Goal: Task Accomplishment & Management: Complete application form

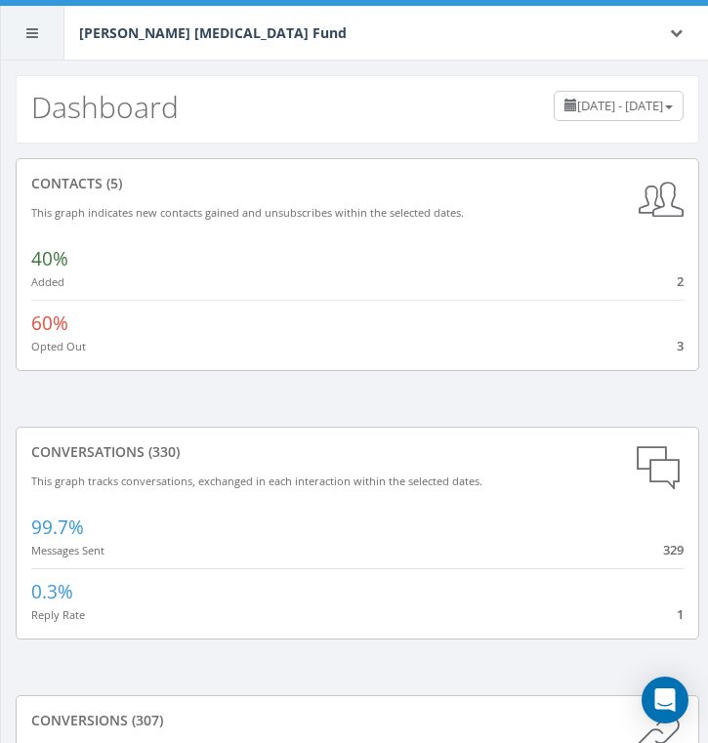
click at [25, 41] on div at bounding box center [32, 33] width 64 height 54
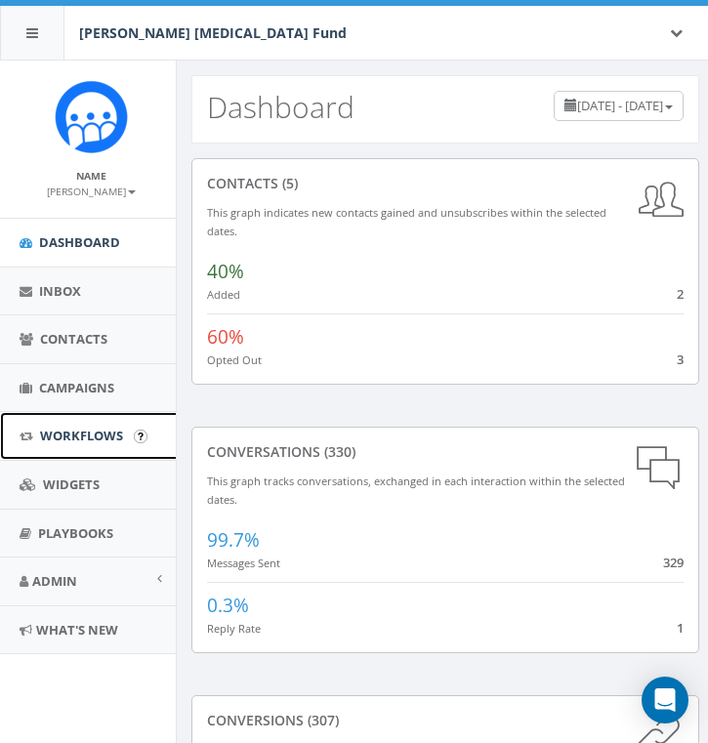
click at [105, 430] on span "Workflows" at bounding box center [81, 436] width 83 height 18
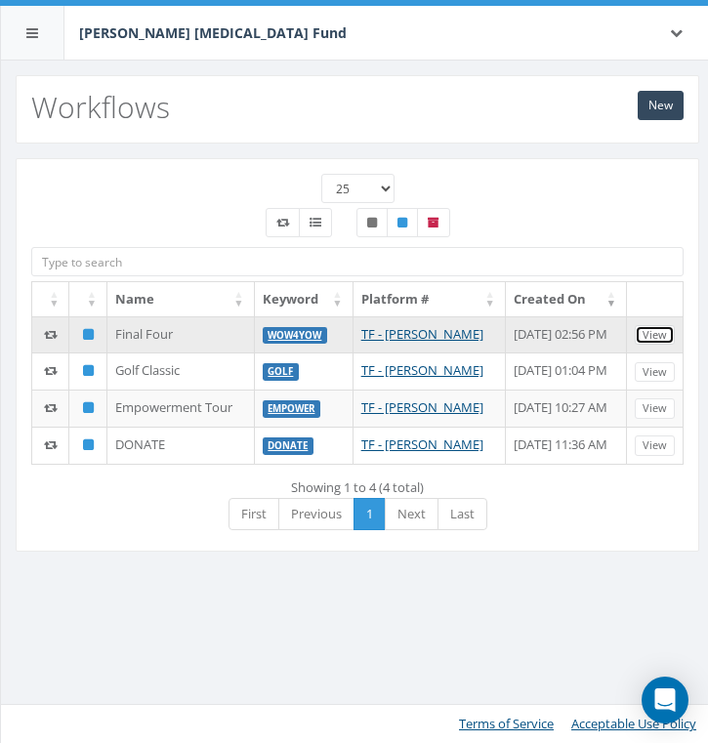
click at [653, 330] on link "View" at bounding box center [654, 335] width 40 height 20
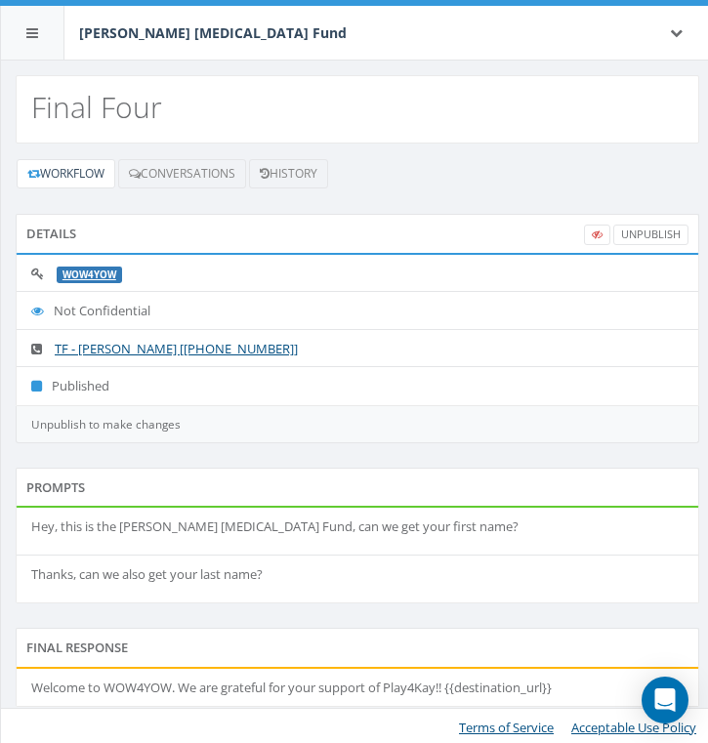
scroll to position [3, 0]
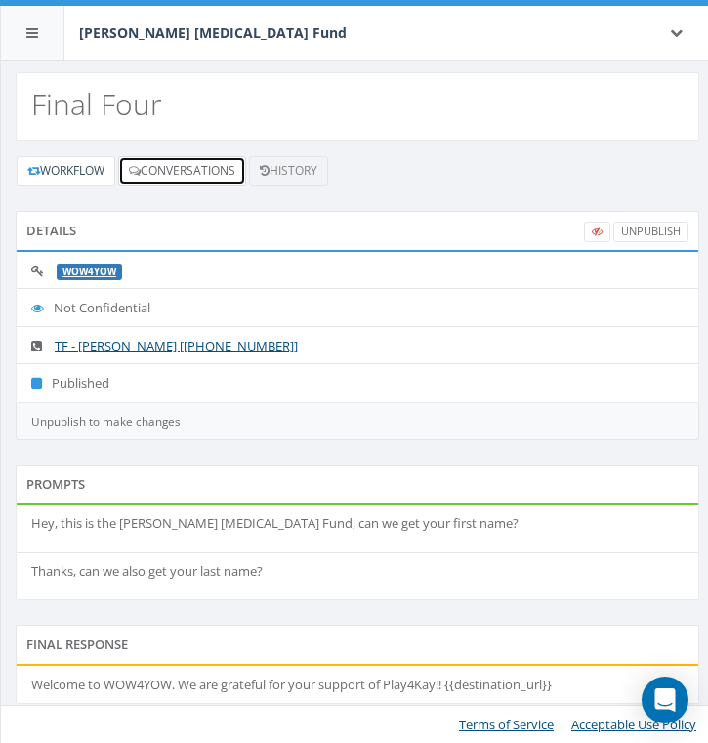
click at [160, 180] on link "Conversations" at bounding box center [182, 170] width 128 height 29
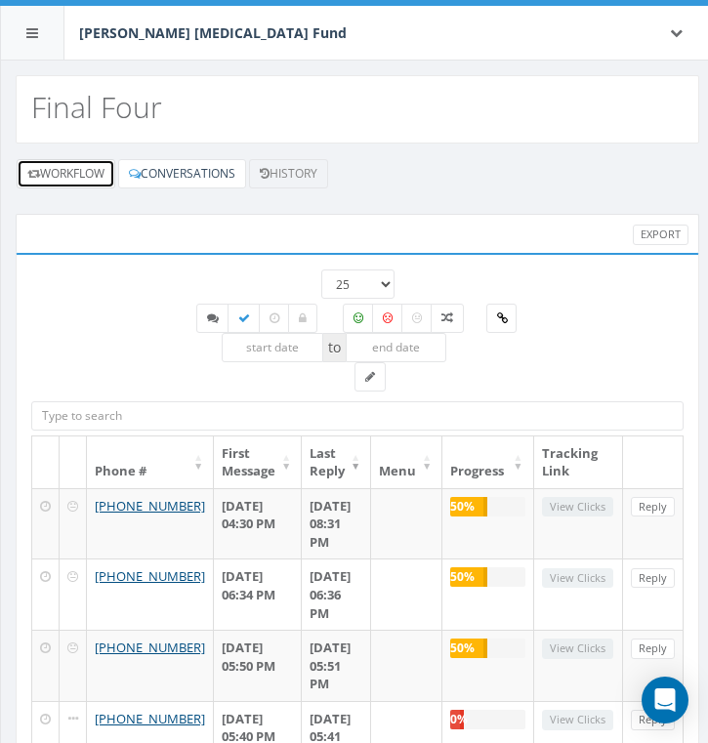
click at [98, 181] on link "Workflow" at bounding box center [66, 173] width 99 height 29
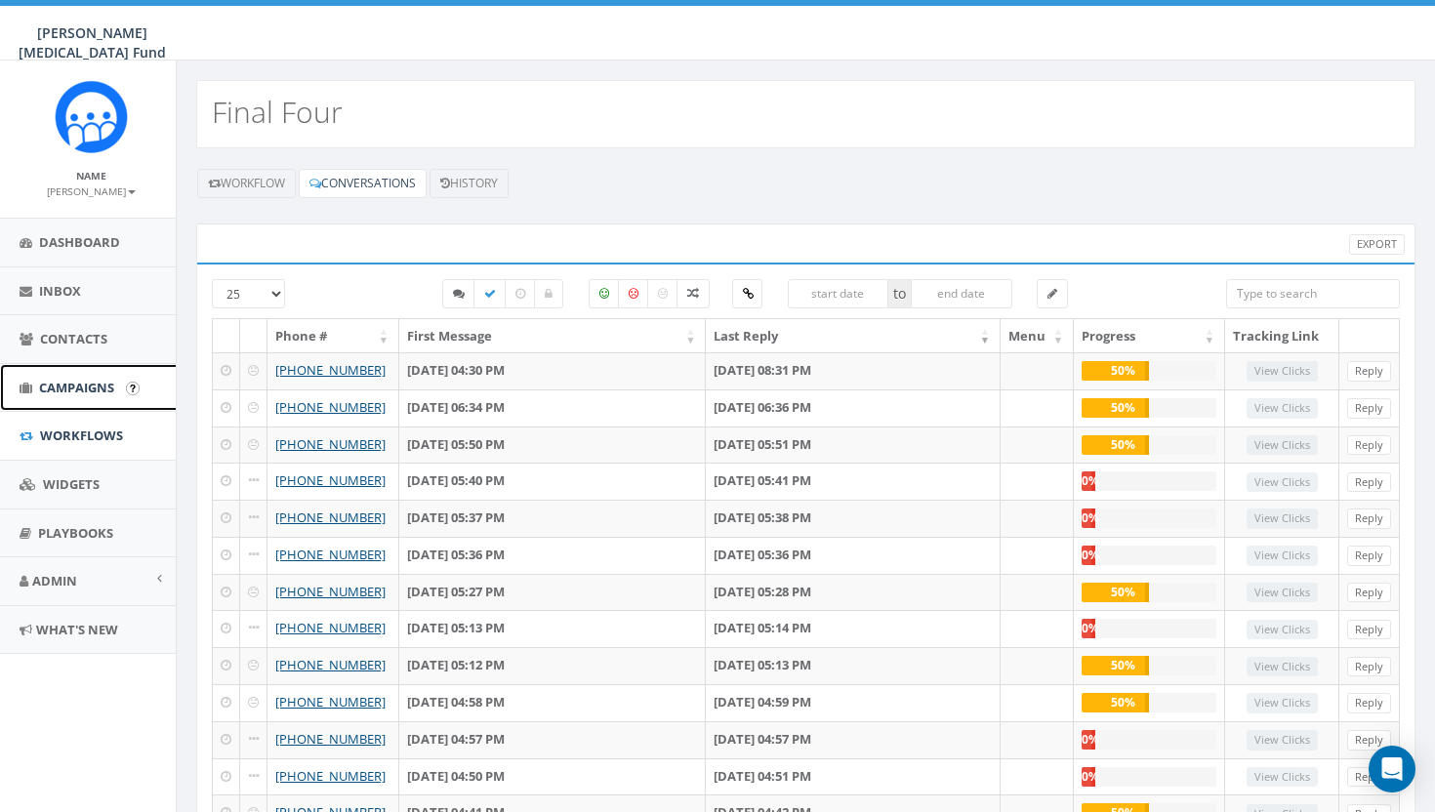
click at [72, 394] on span "Campaigns" at bounding box center [76, 388] width 75 height 18
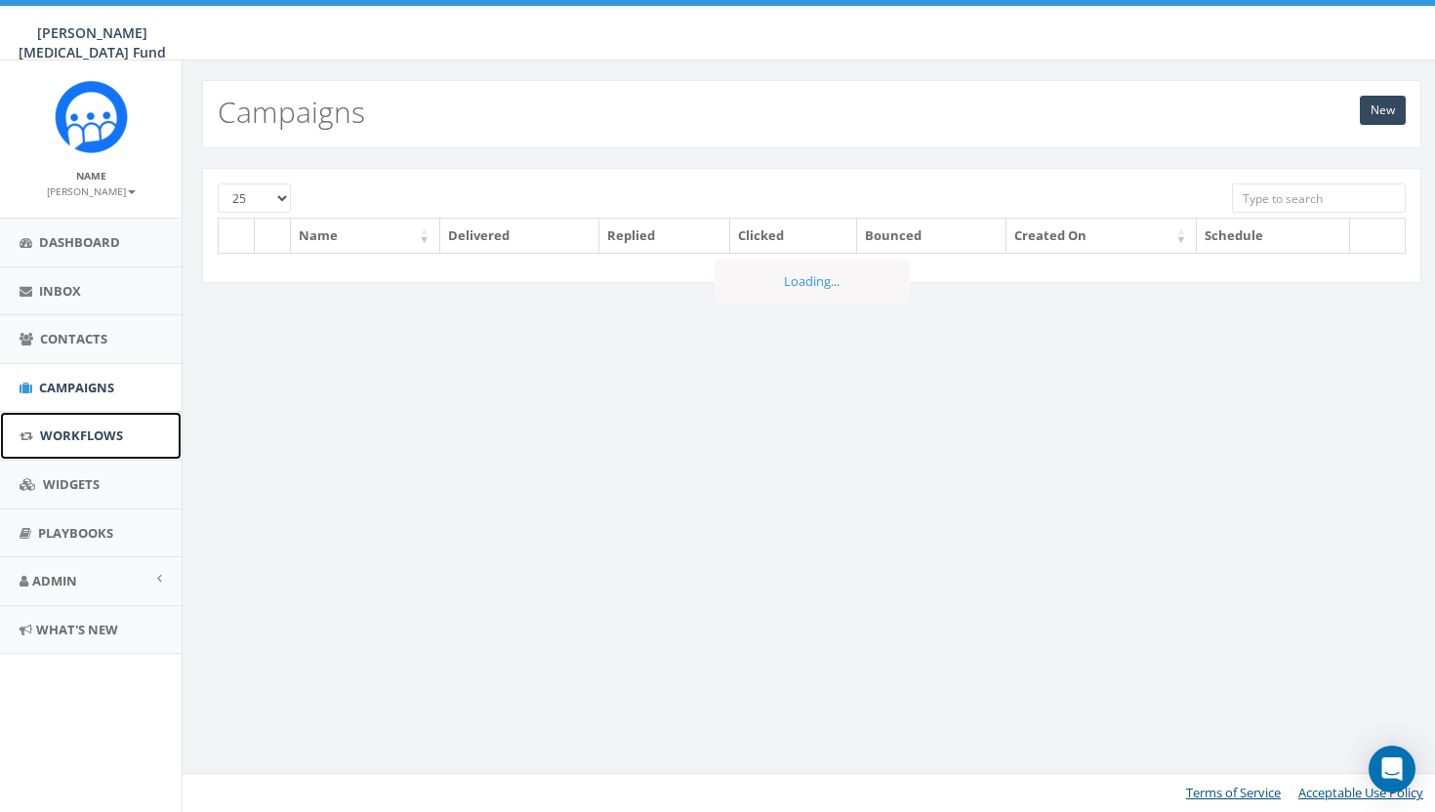
click at [71, 433] on span "Workflows" at bounding box center [81, 436] width 83 height 18
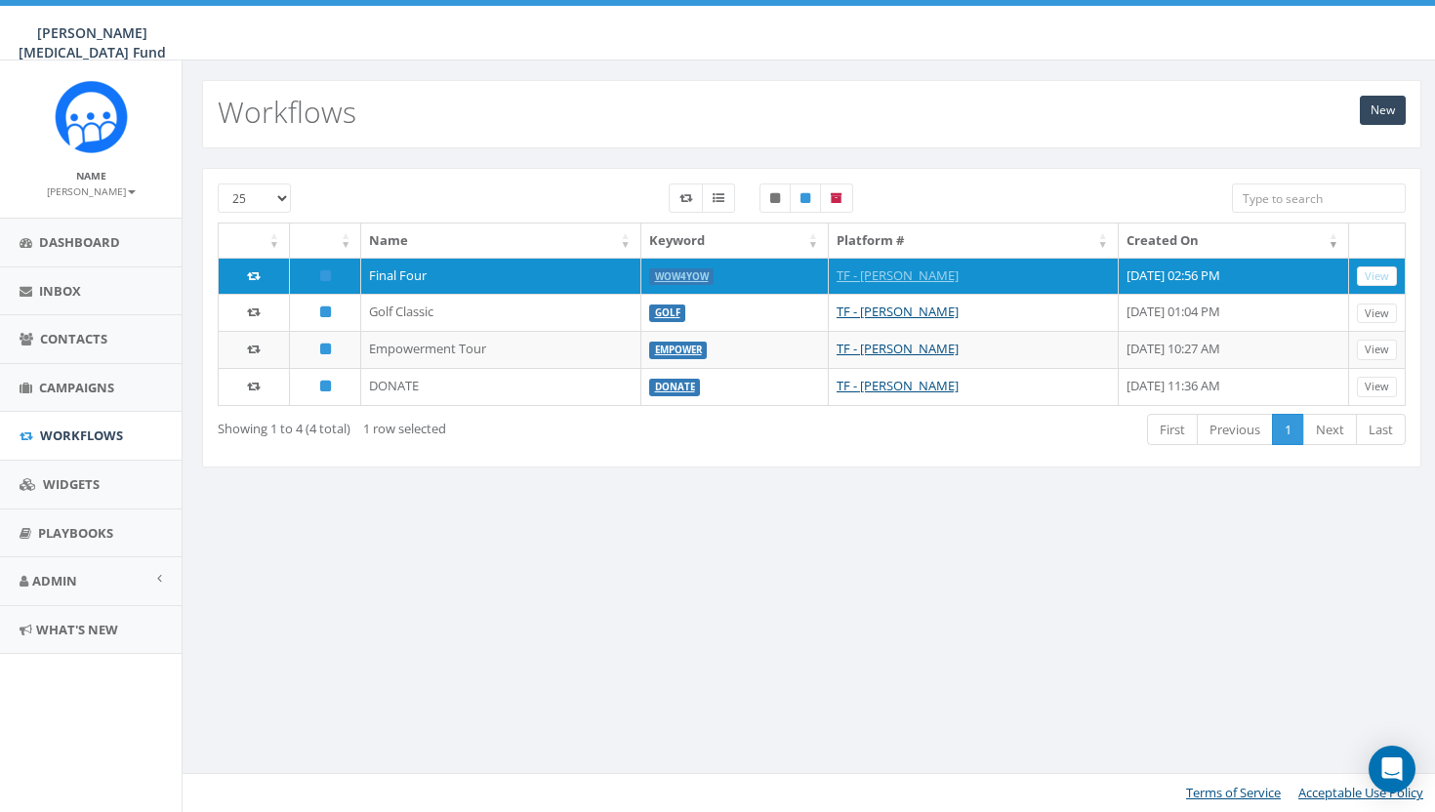
click at [586, 176] on div "25 50 100 Name Keyword Platform # Created On Final Four Wow4Yow TF - [PERSON_NA…" at bounding box center [811, 318] width 1219 height 300
click at [1374, 113] on link "New" at bounding box center [1383, 110] width 46 height 29
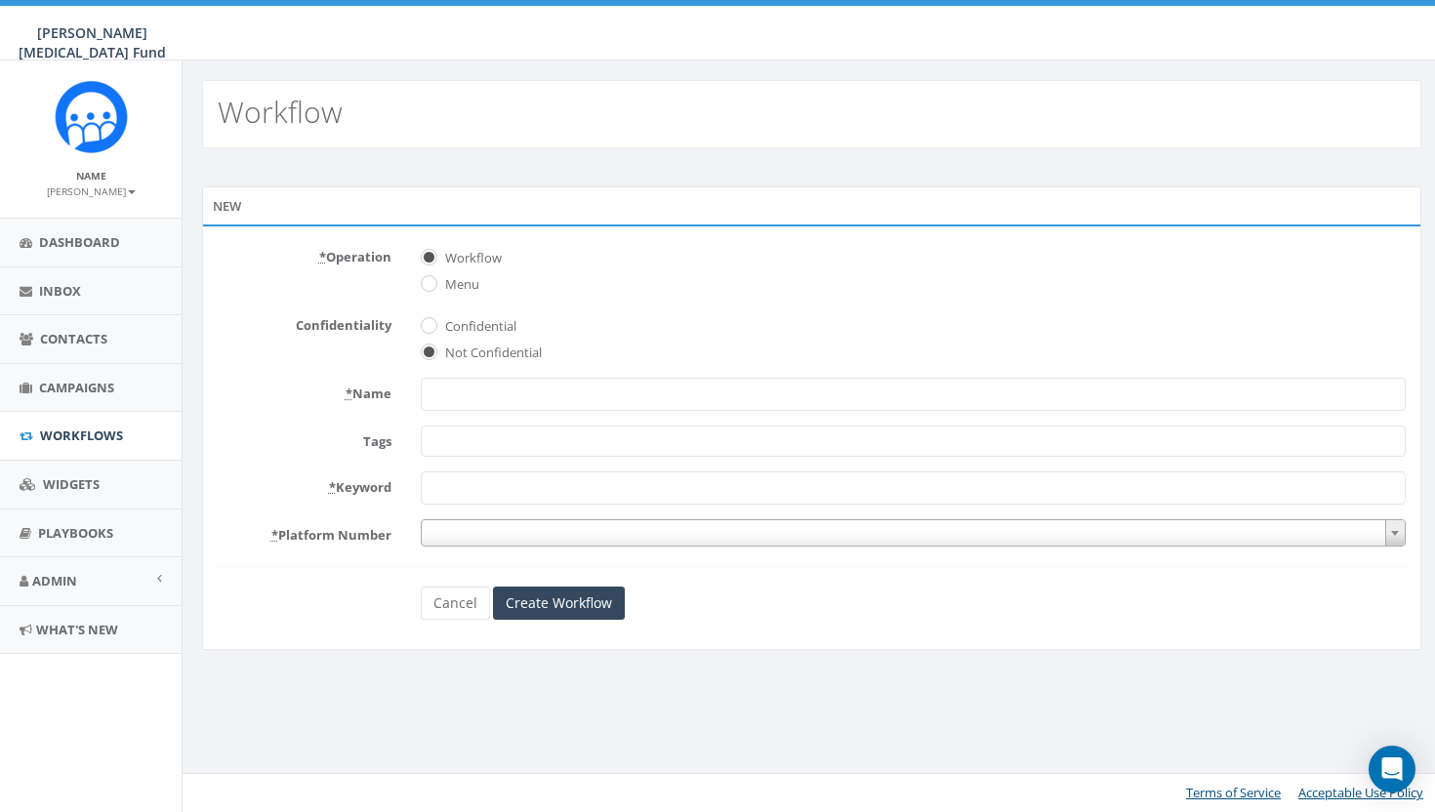
select select
type input "2"
click at [508, 535] on span at bounding box center [913, 532] width 985 height 27
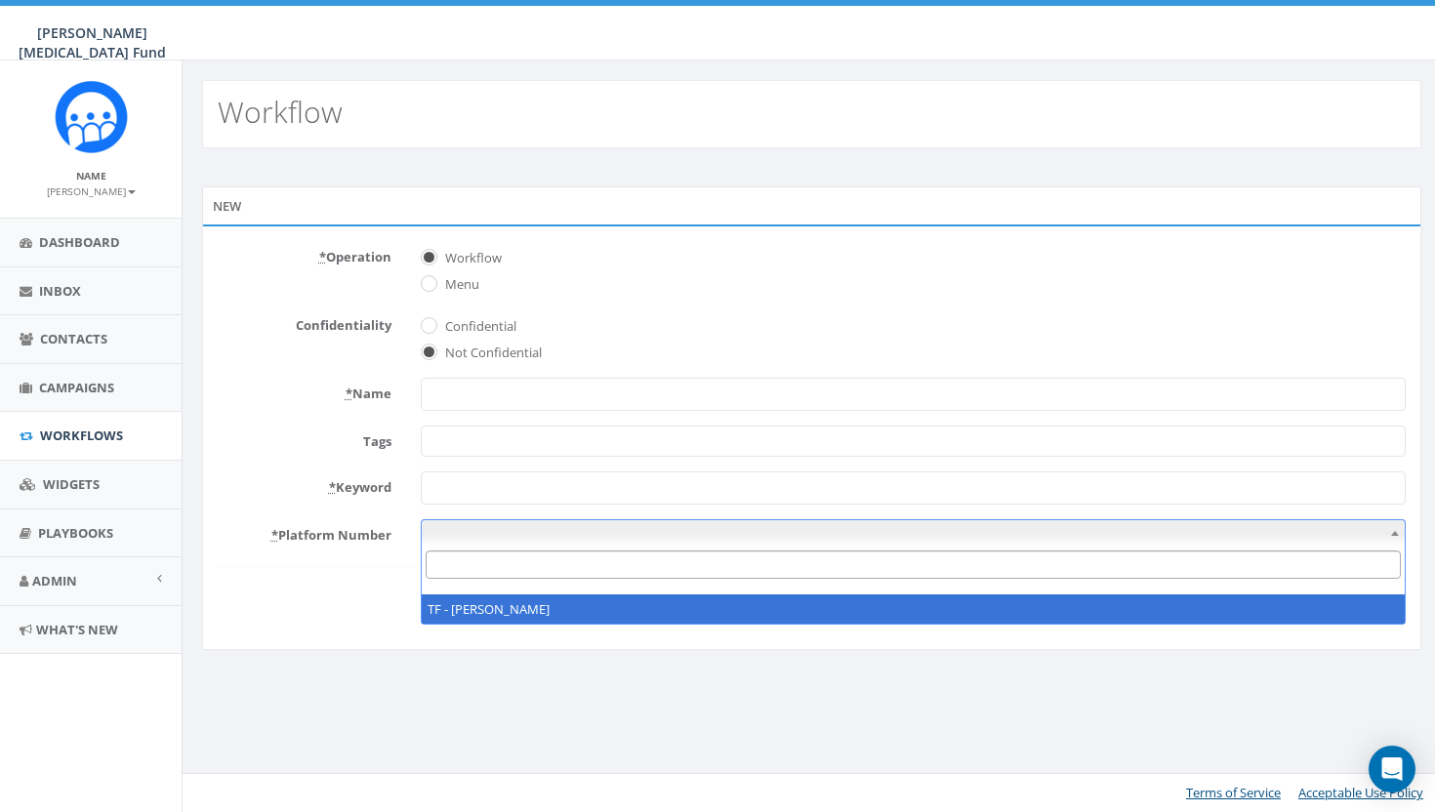
select select "6882889"
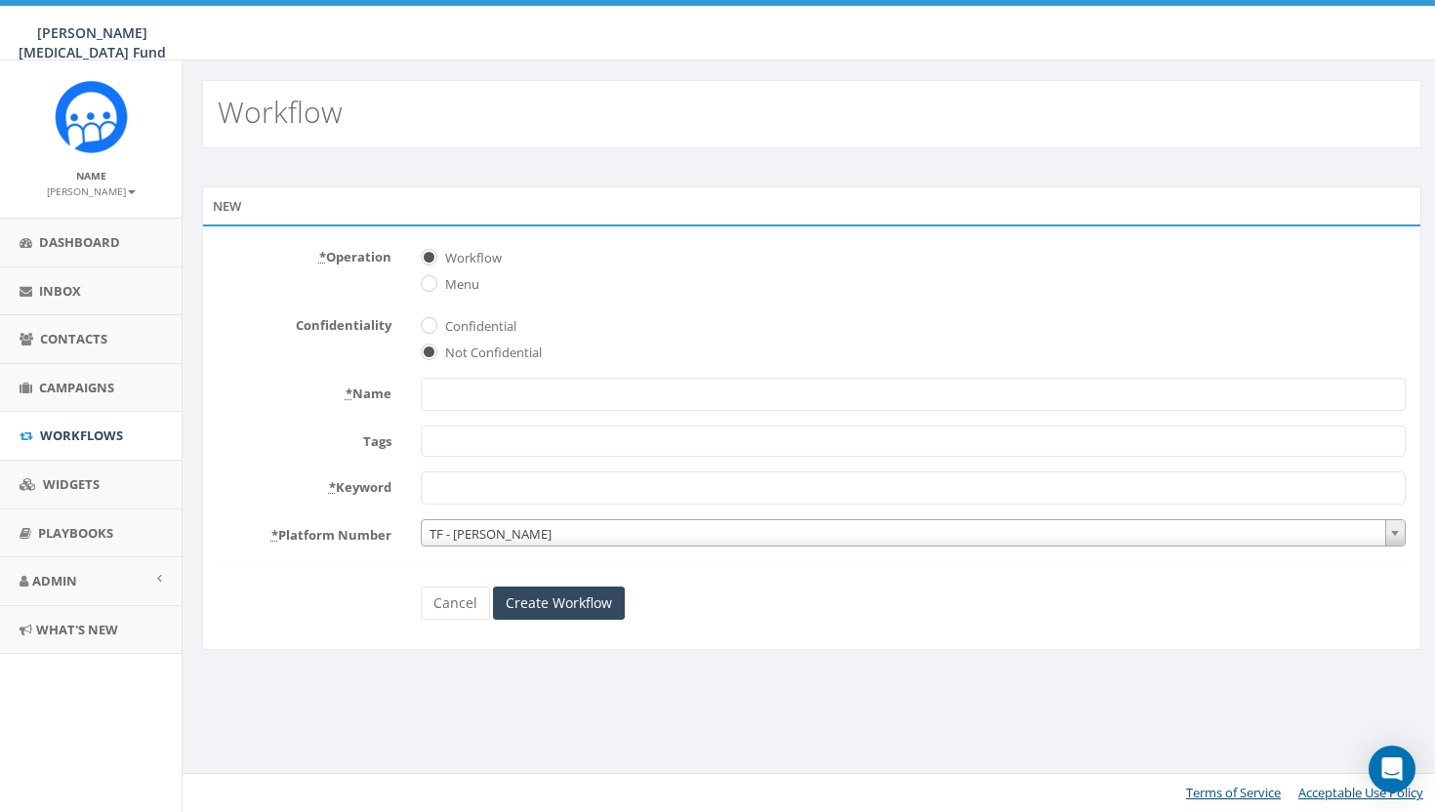
click at [505, 497] on input "* Keyword" at bounding box center [913, 487] width 985 height 33
click at [463, 609] on link "Cancel" at bounding box center [455, 603] width 69 height 33
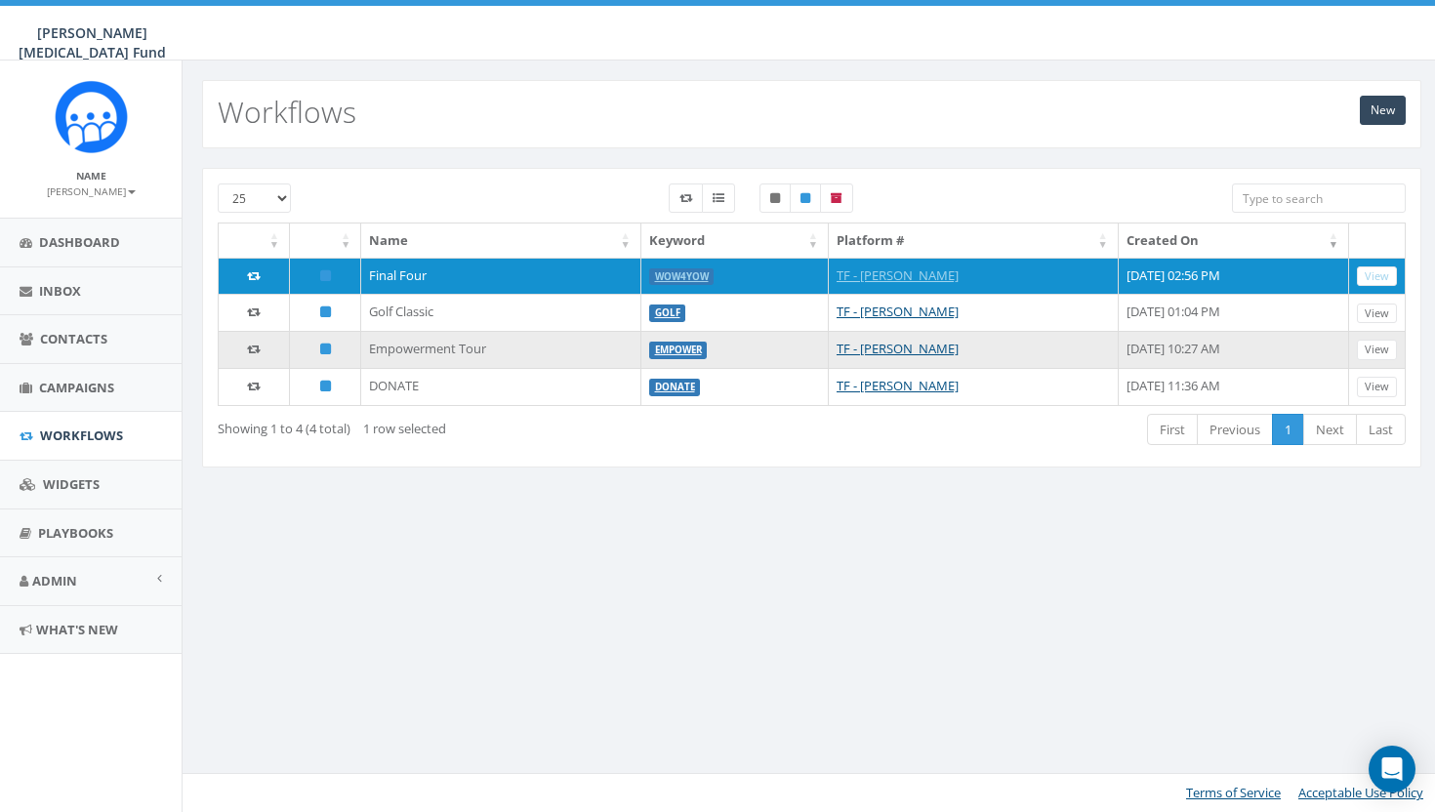
click at [411, 354] on td "Empowerment Tour" at bounding box center [500, 349] width 279 height 37
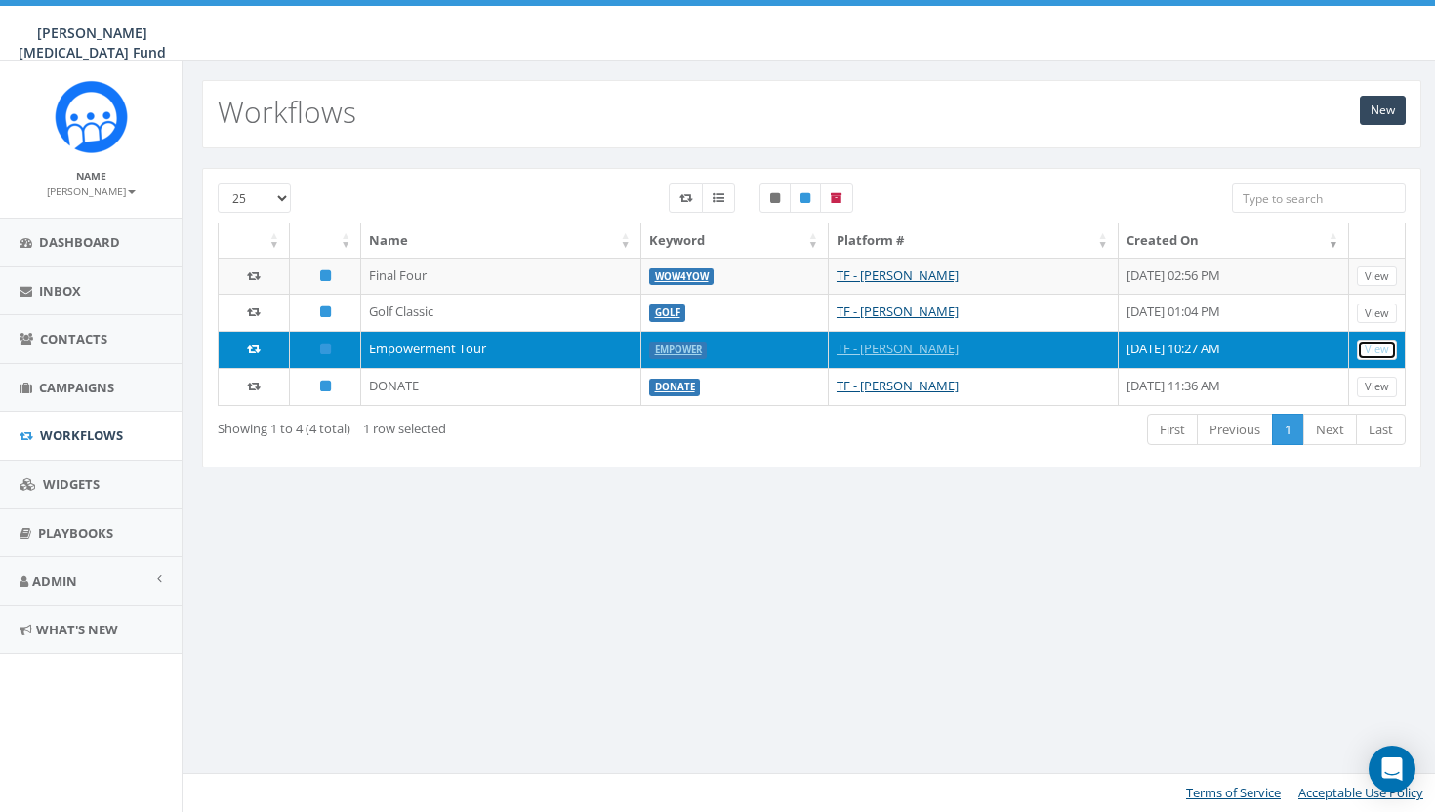
click at [1365, 351] on link "View" at bounding box center [1377, 350] width 40 height 20
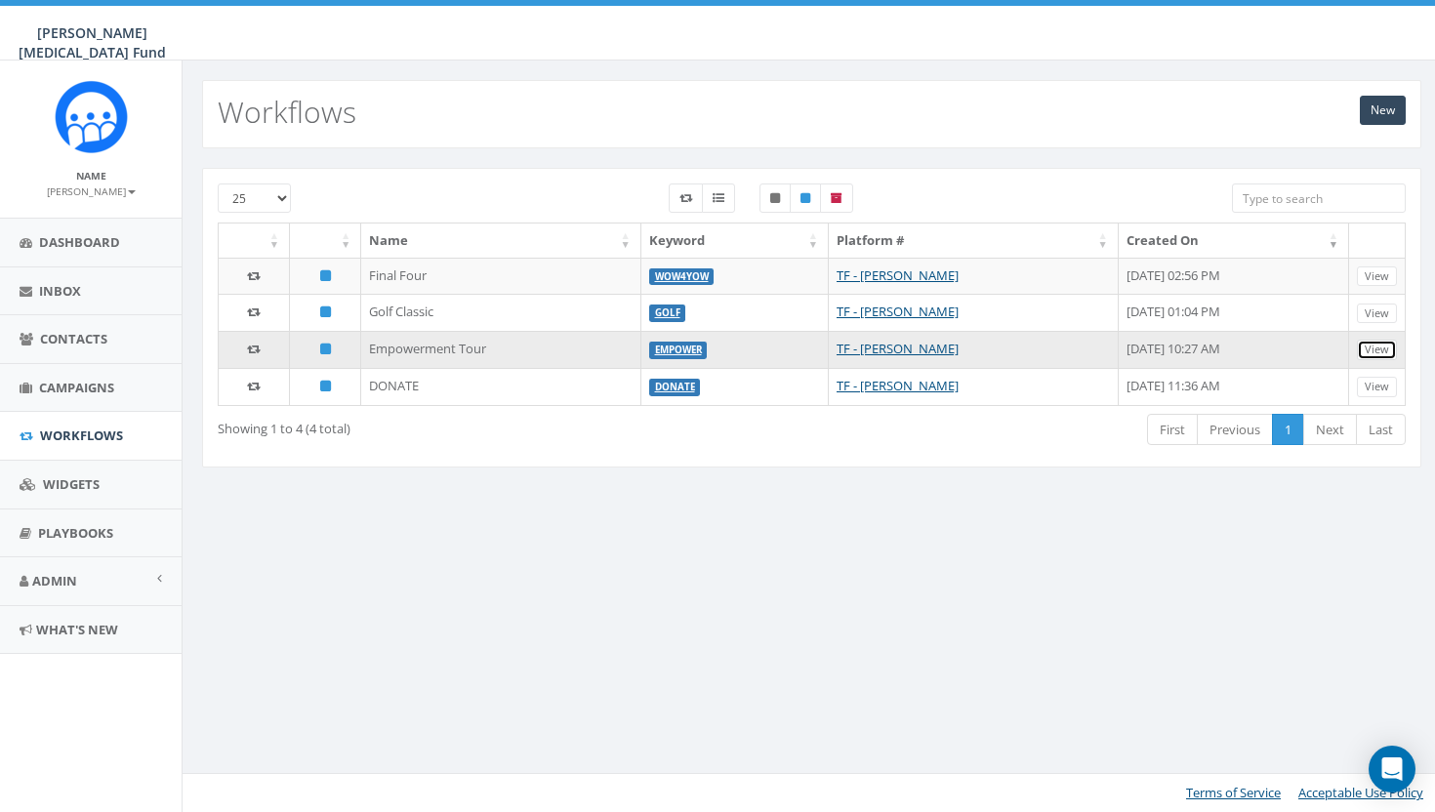
click at [1370, 356] on link "View" at bounding box center [1377, 350] width 40 height 20
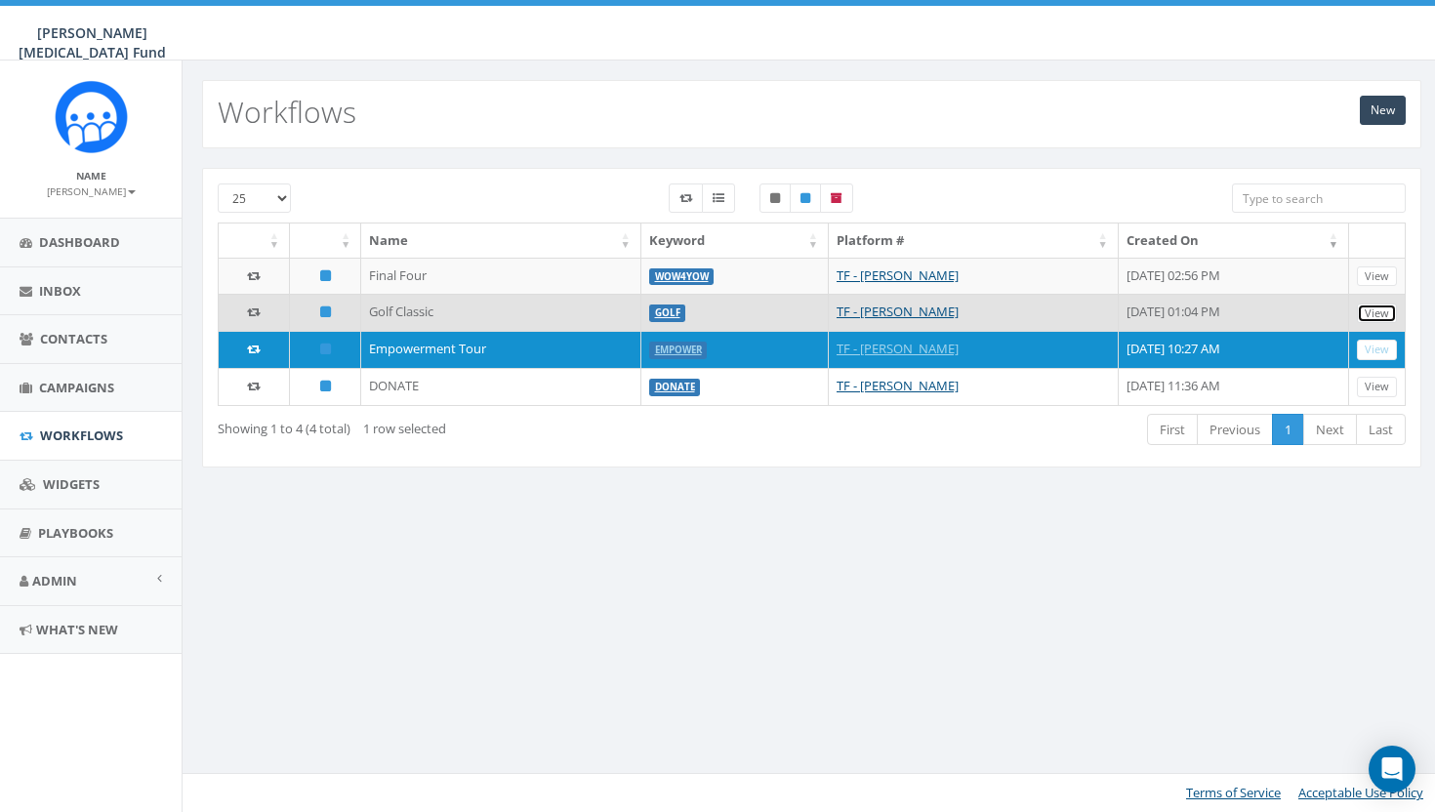
click at [1393, 306] on link "View" at bounding box center [1377, 314] width 40 height 20
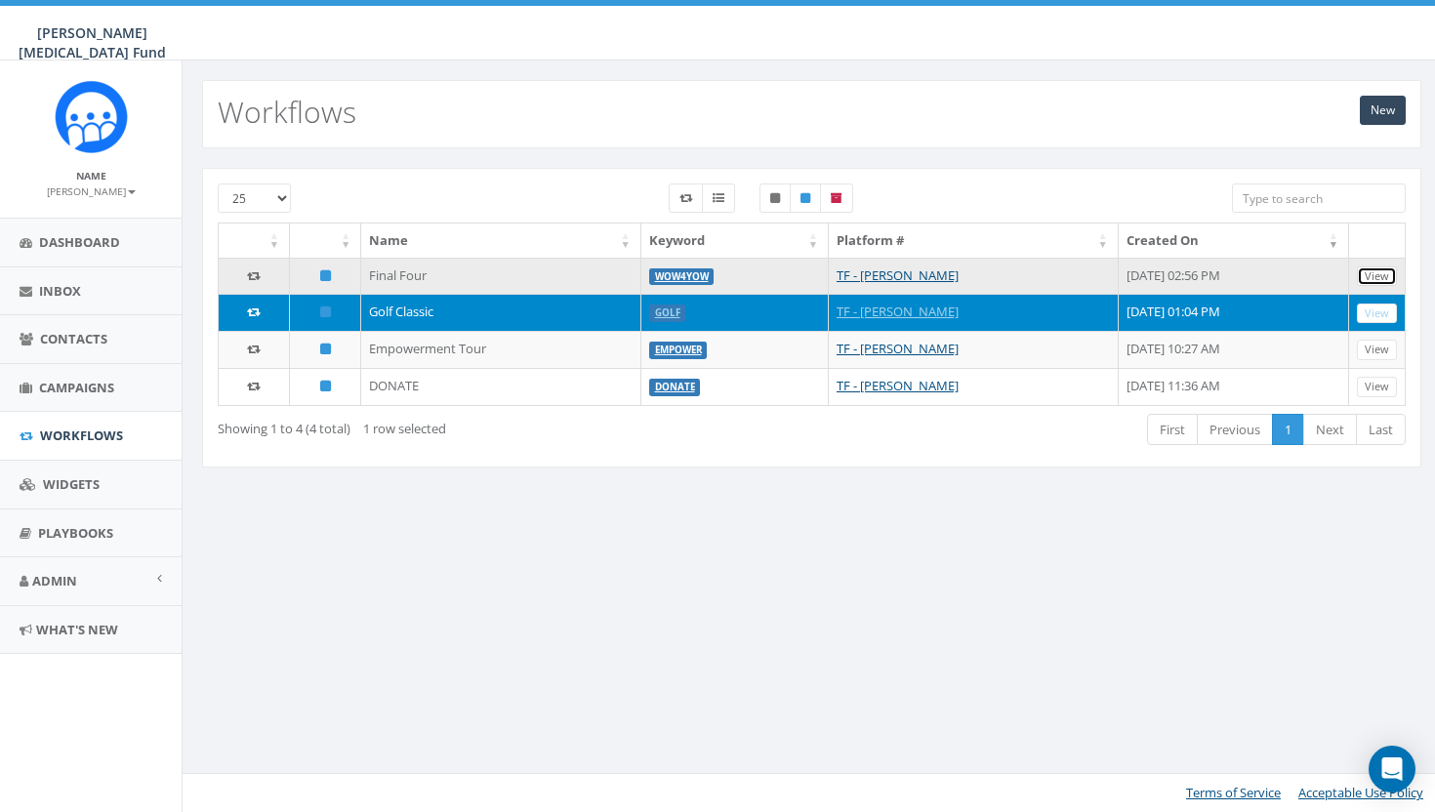
click at [1387, 266] on link "View" at bounding box center [1377, 276] width 40 height 20
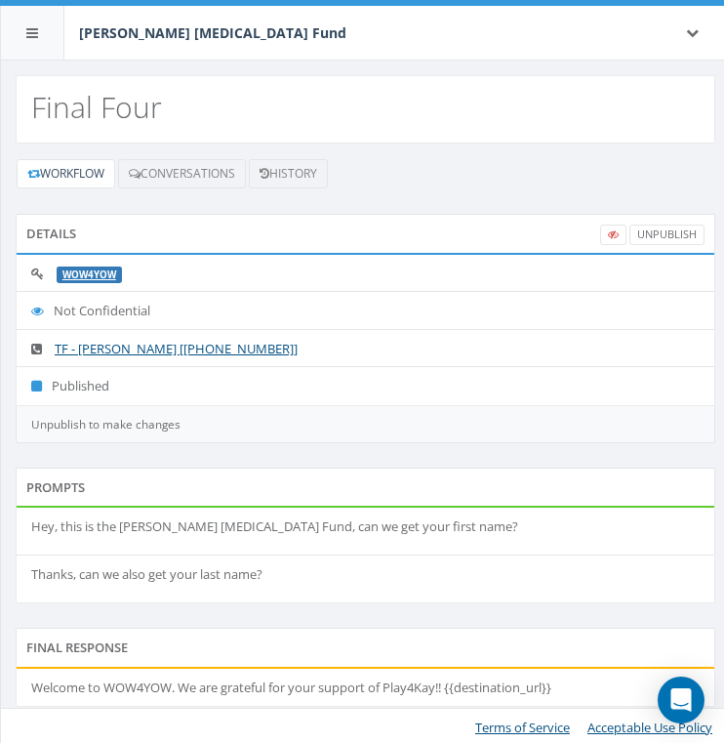
scroll to position [3, 0]
